Goal: Find contact information: Find contact information

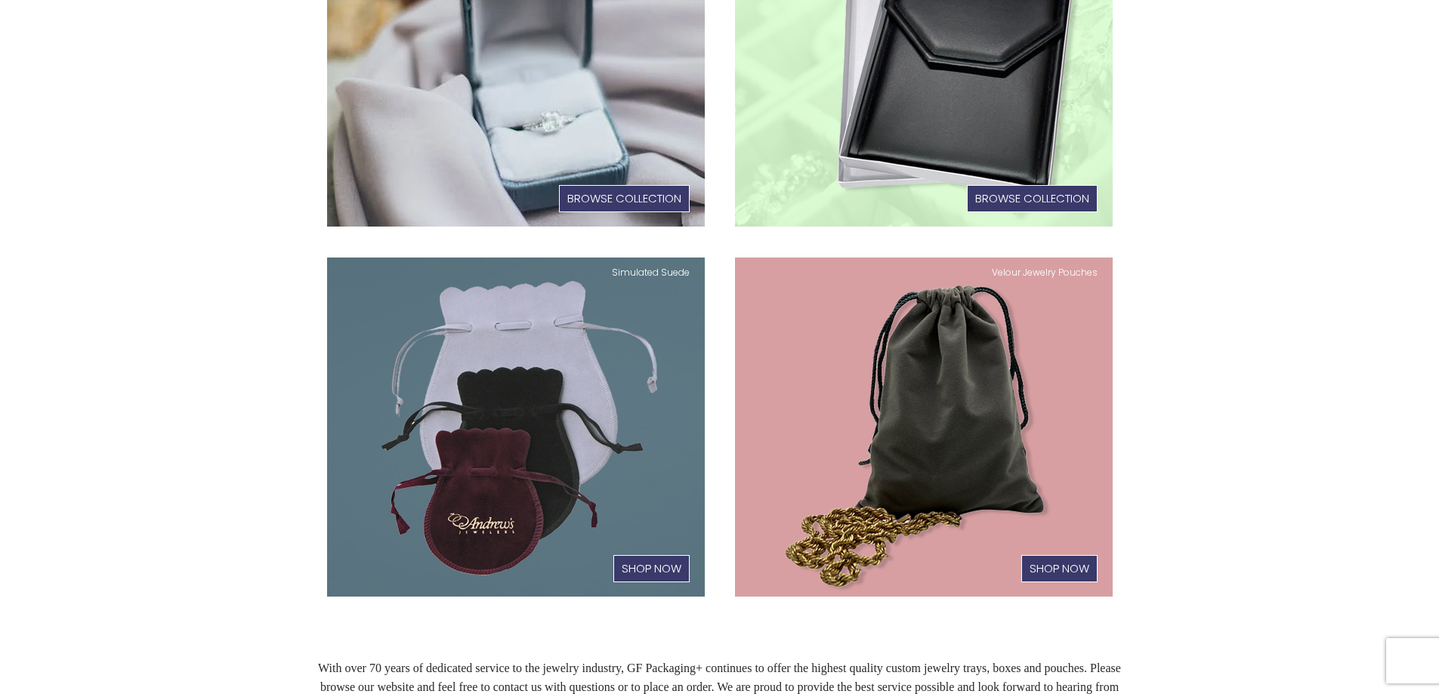
scroll to position [680, 0]
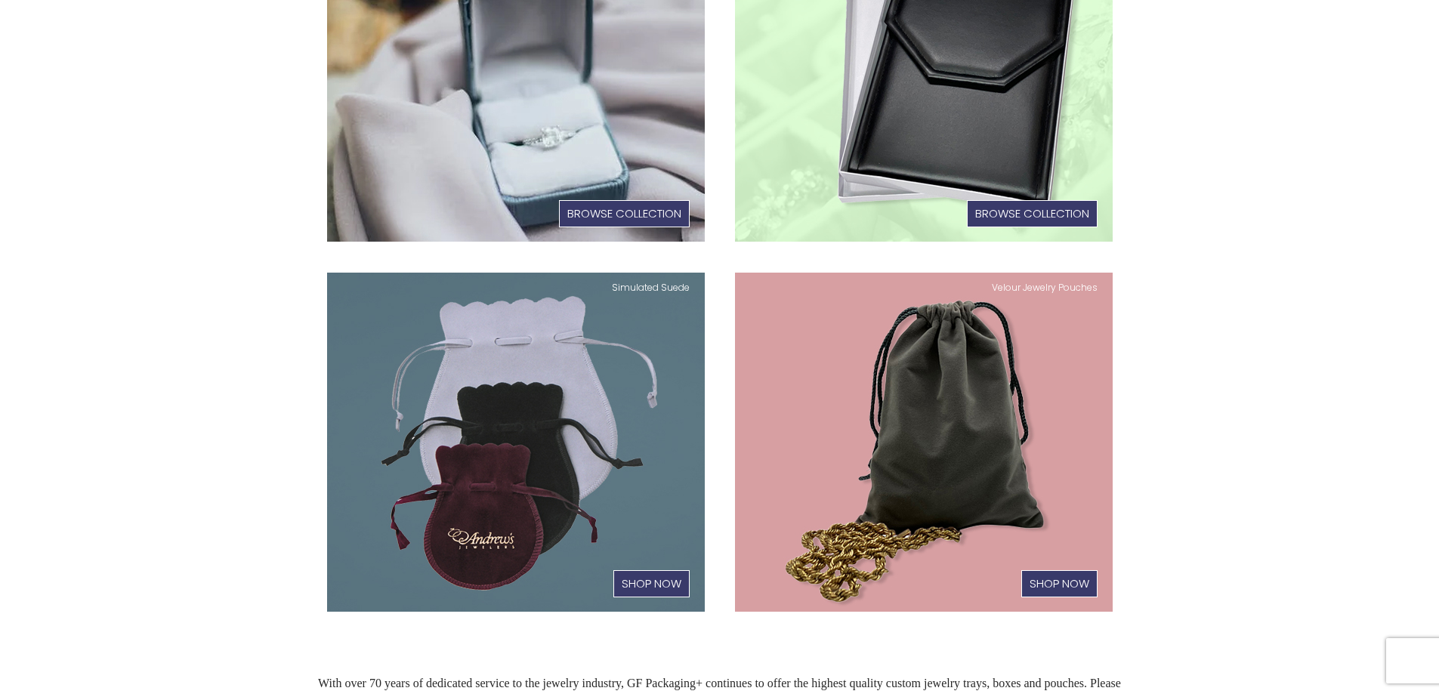
click at [944, 364] on link "Velour Jewelry Pouches Shop Now" at bounding box center [924, 443] width 378 height 340
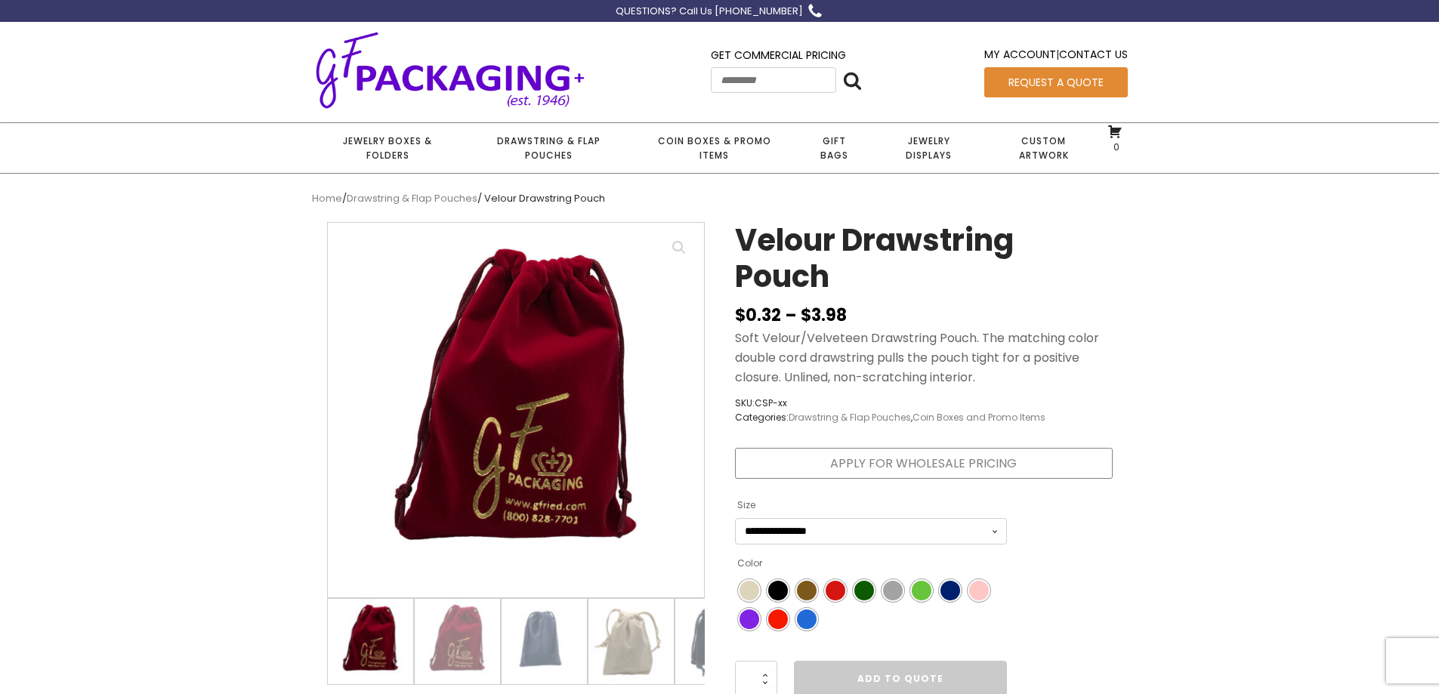
drag, startPoint x: 308, startPoint y: 55, endPoint x: 541, endPoint y: 82, distance: 234.9
click at [541, 82] on div "Get Commercial Pricing Search for: ****** My Account | Contact Us Request a Quo…" at bounding box center [720, 70] width 846 height 82
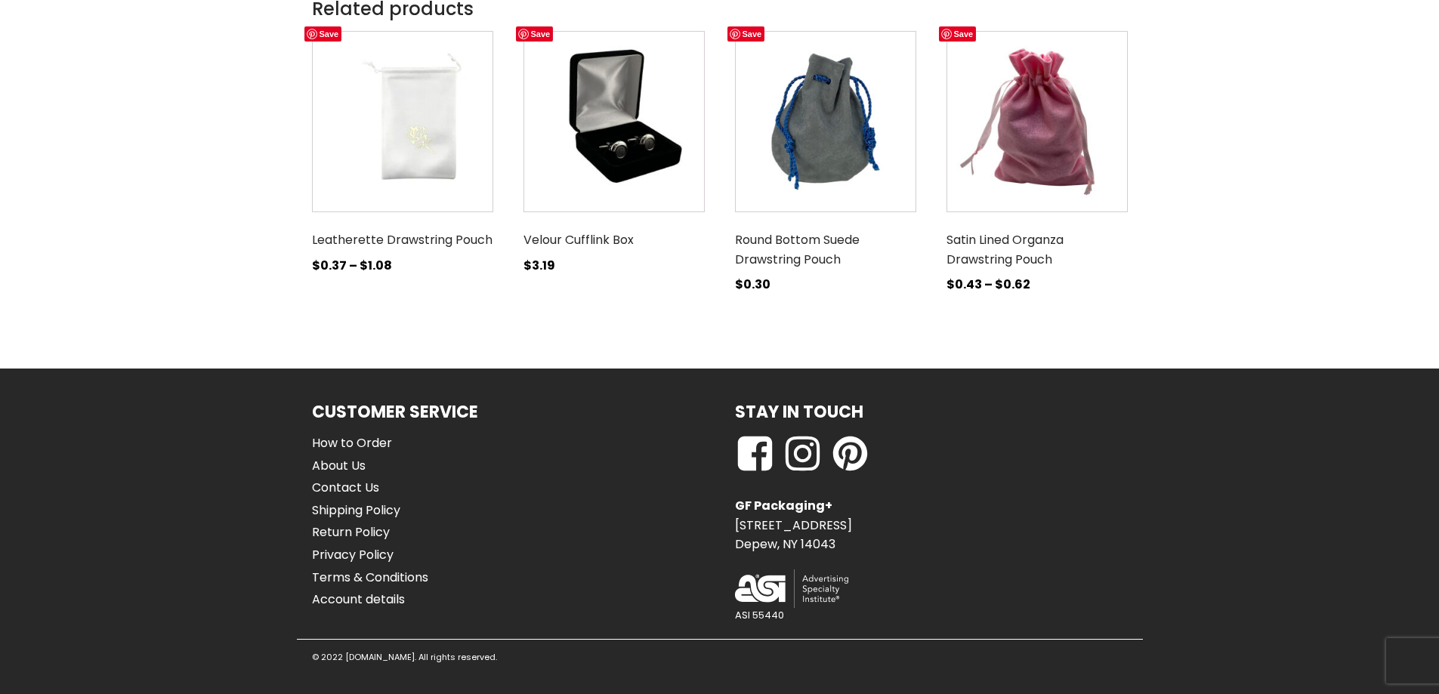
scroll to position [931, 0]
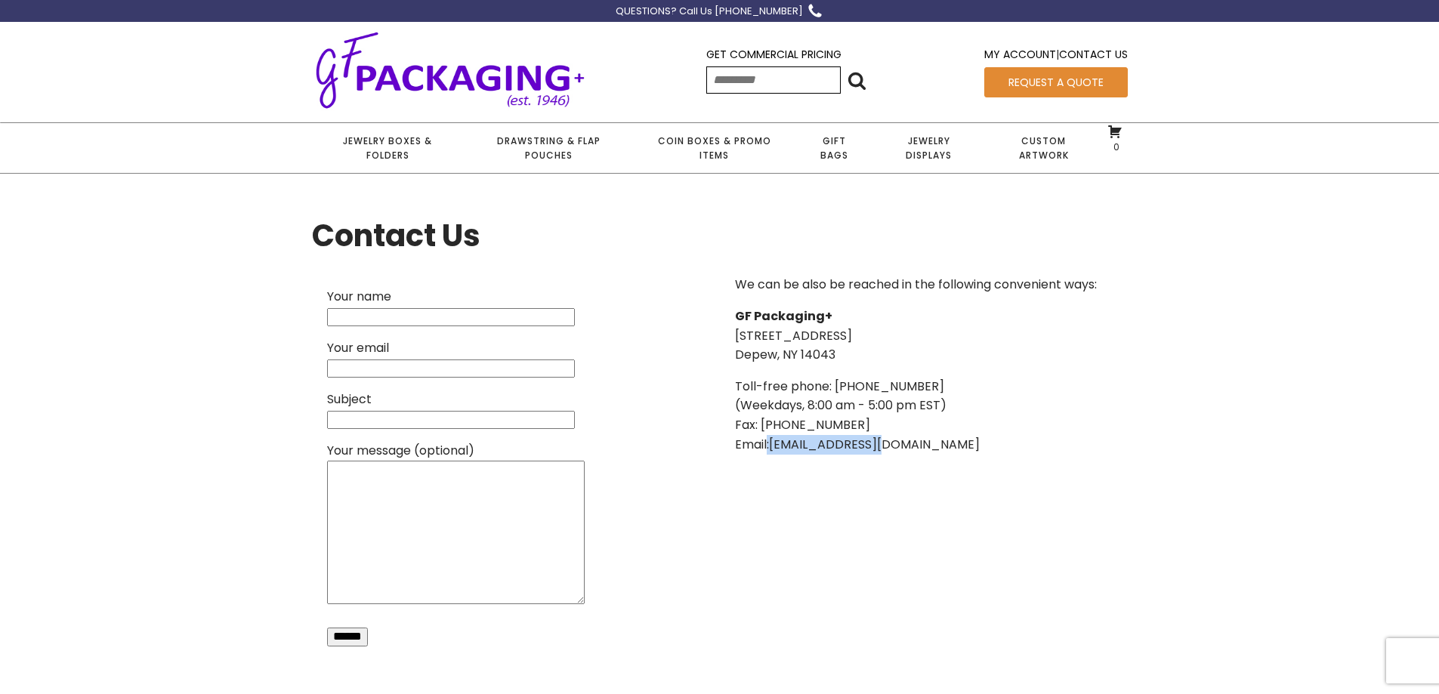
drag, startPoint x: 893, startPoint y: 443, endPoint x: 766, endPoint y: 449, distance: 127.0
click at [766, 449] on p "Toll-free phone: (800) 828-7701 (Weekdays, 8:00 am - 5:00 pm EST) Fax: (716) 69…" at bounding box center [916, 415] width 362 height 77
